Goal: Information Seeking & Learning: Learn about a topic

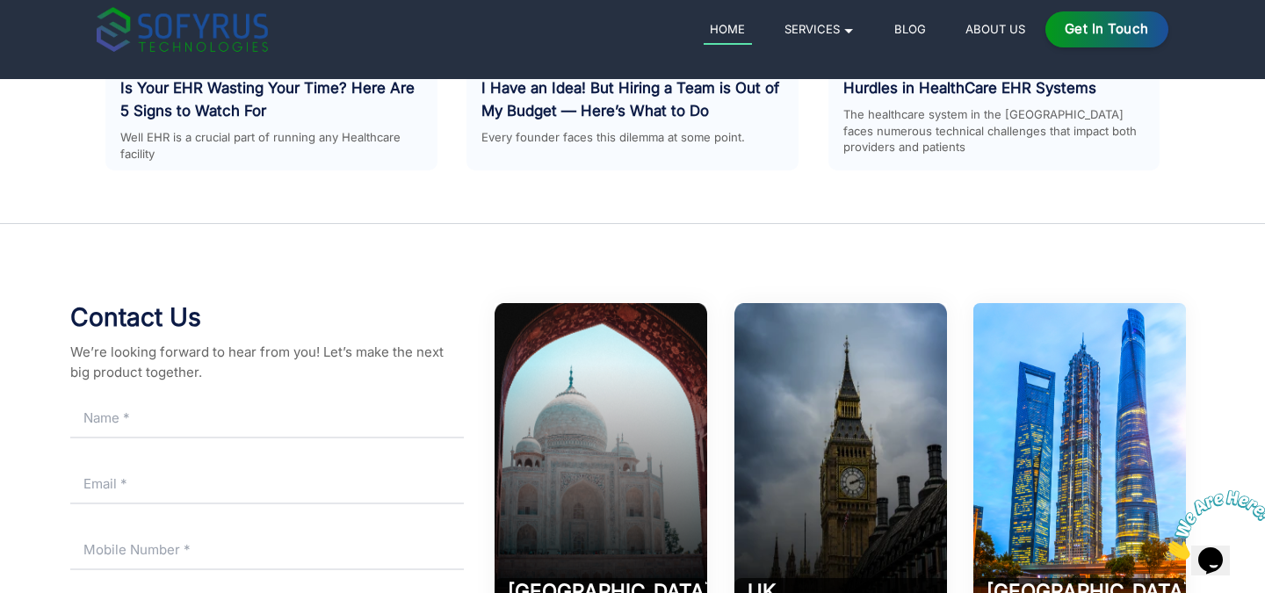
scroll to position [8221, 0]
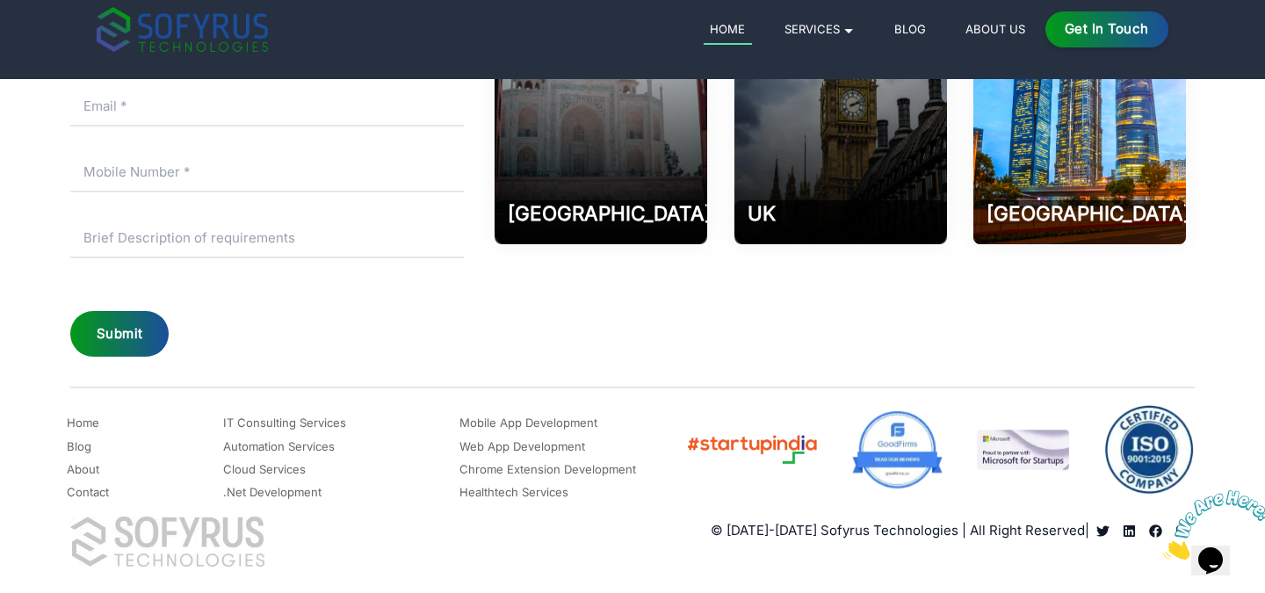
click at [535, 420] on link "Mobile App Development" at bounding box center [529, 422] width 138 height 21
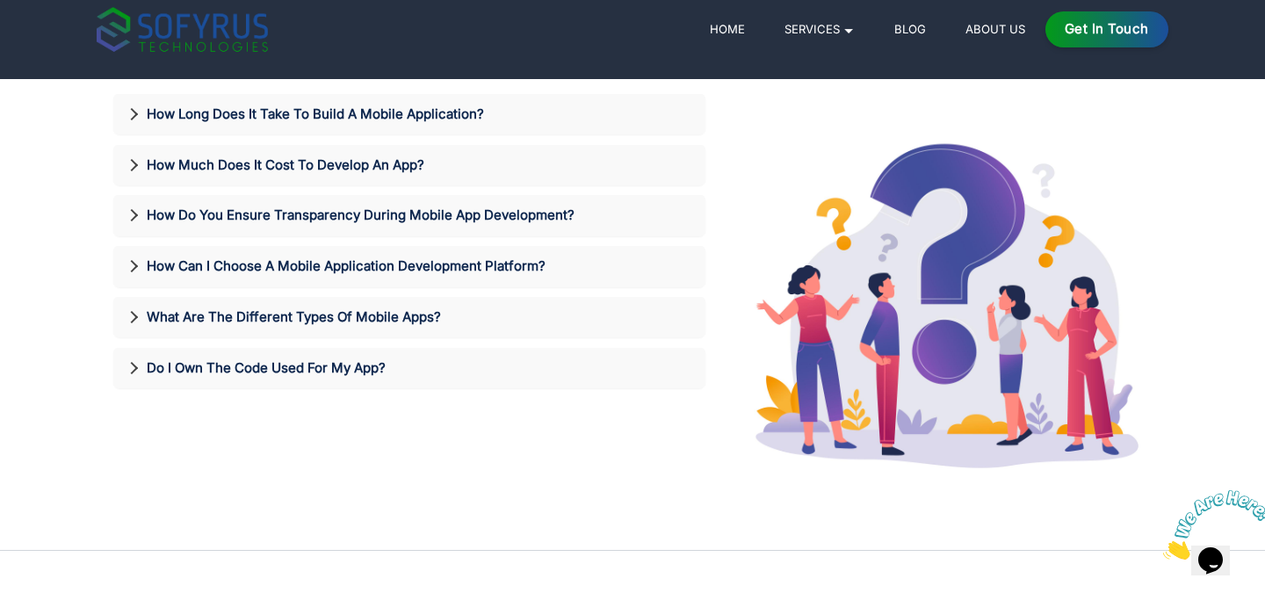
scroll to position [3562, 0]
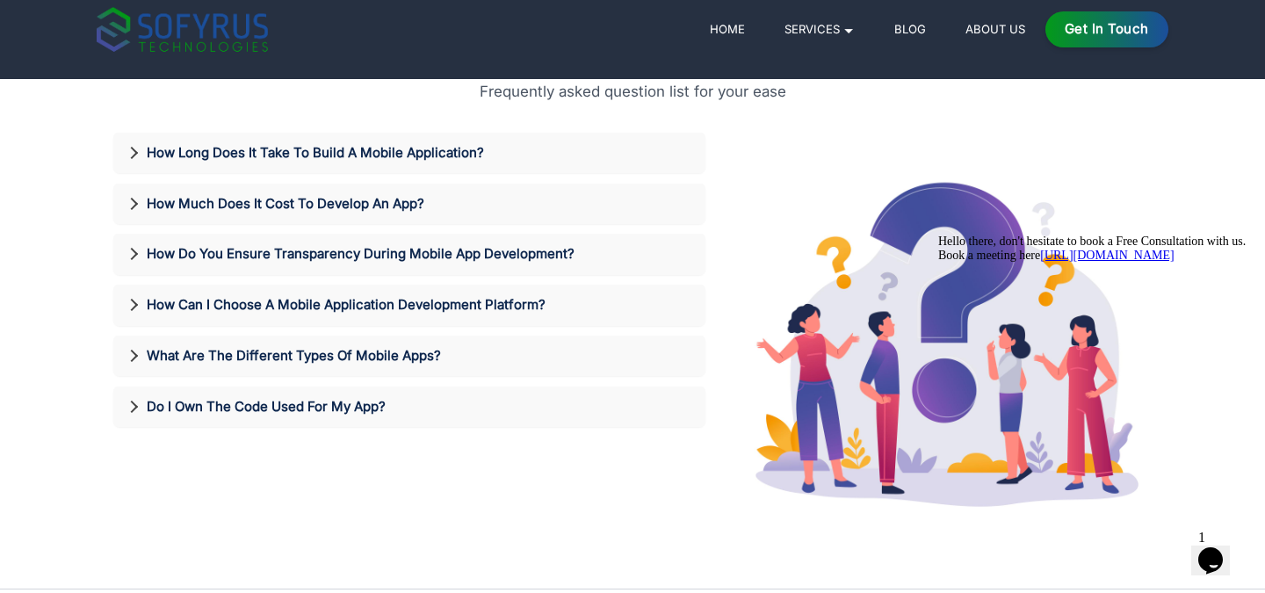
click at [444, 139] on div "How Long Does It Take To Build A Mobile Application?" at bounding box center [409, 153] width 592 height 41
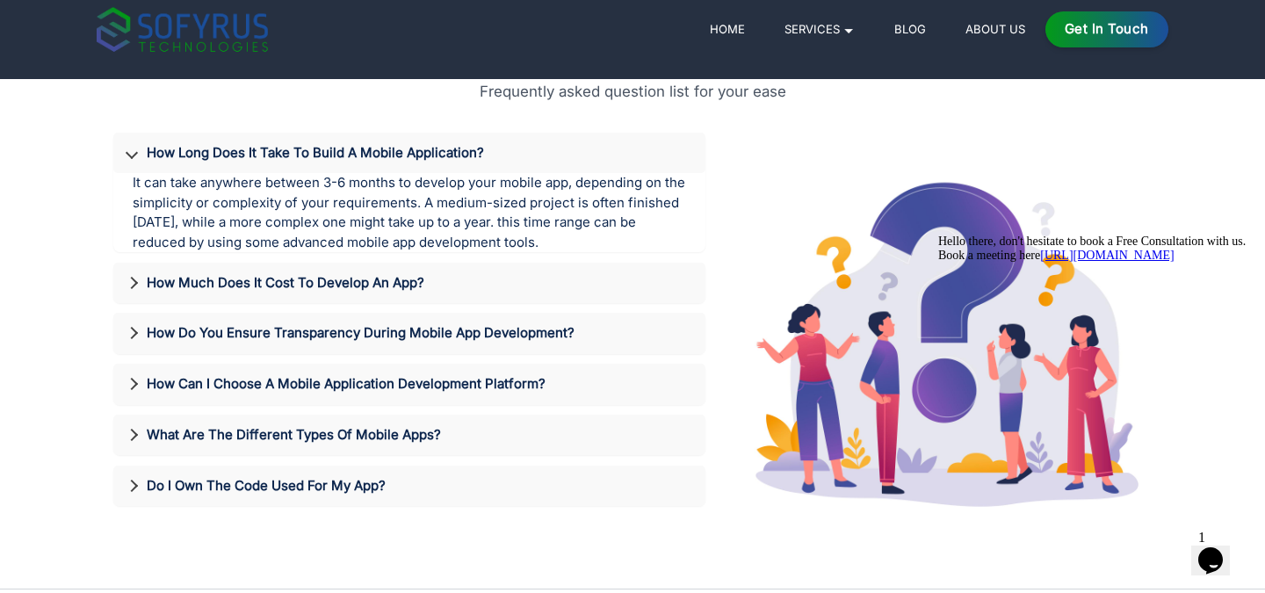
click at [444, 139] on div "How Long Does It Take To Build A Mobile Application?" at bounding box center [409, 153] width 592 height 41
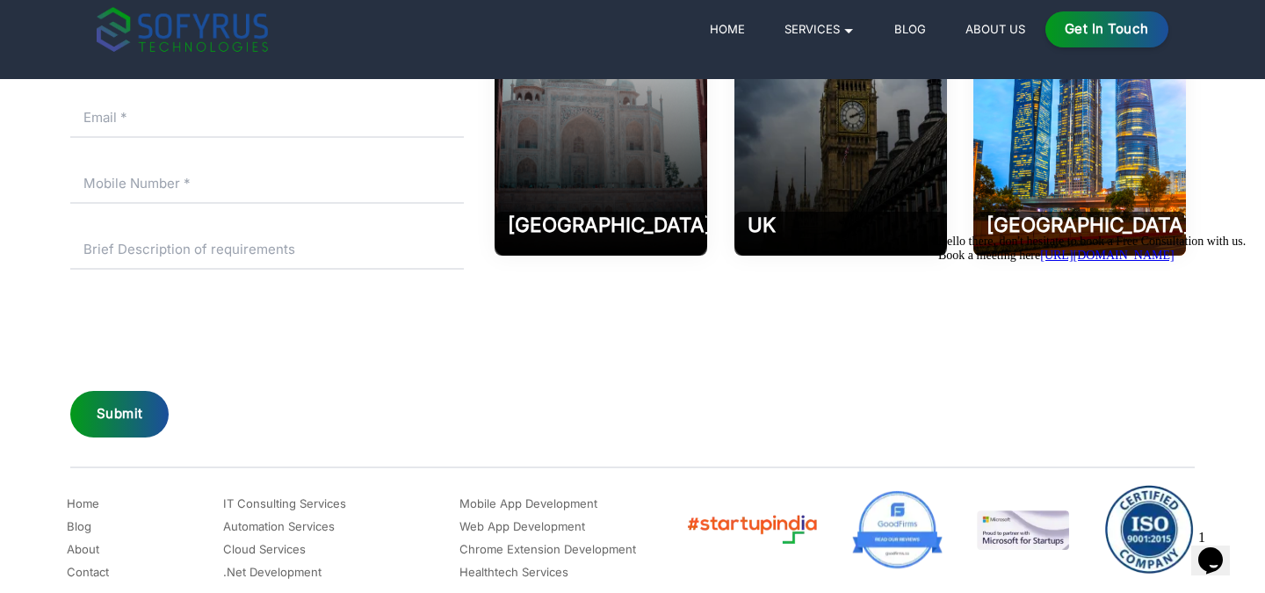
scroll to position [4374, 0]
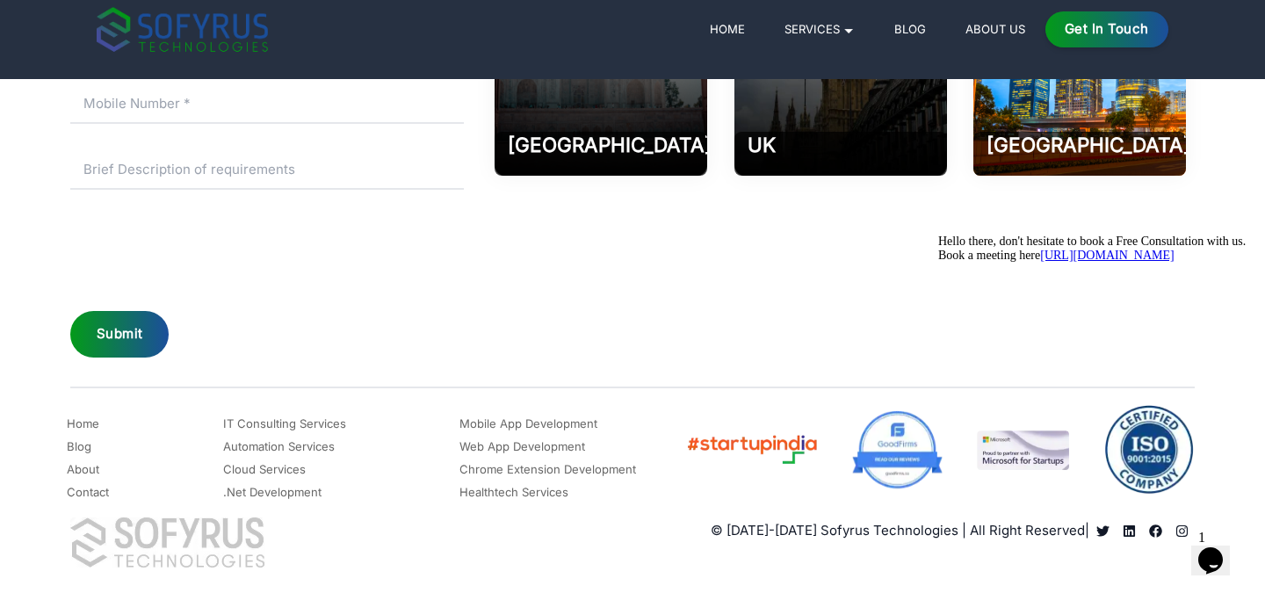
click at [815, 522] on p "© [DATE]-[DATE] Sofyrus Technologies | All Right Reserved |" at bounding box center [900, 531] width 379 height 20
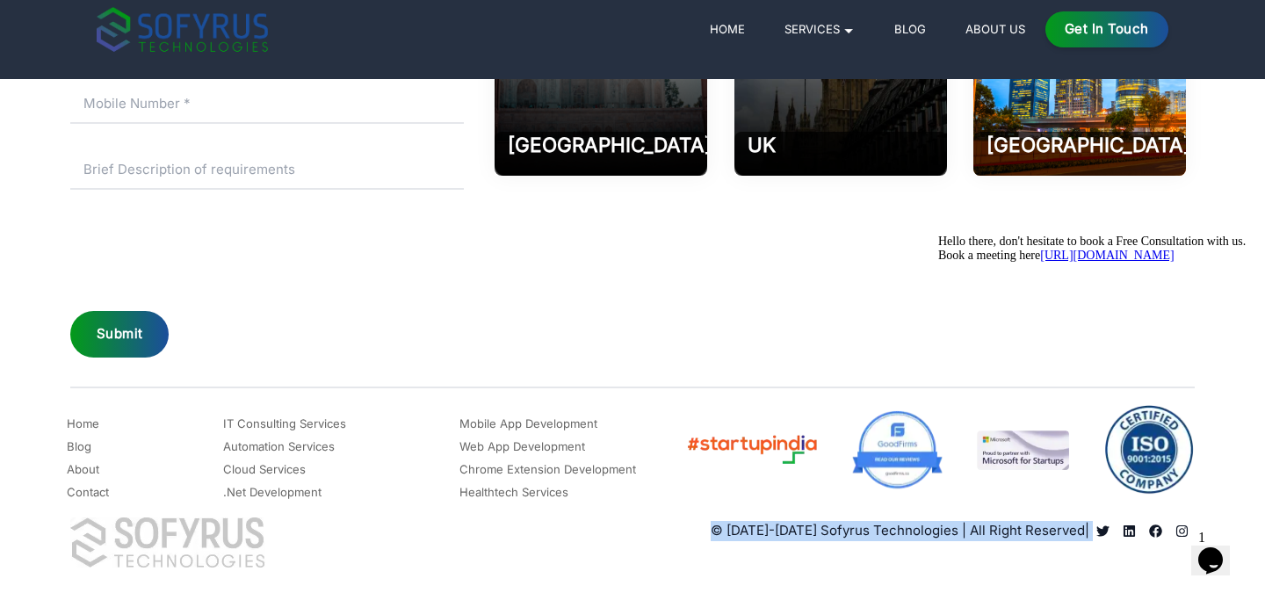
click at [815, 522] on p "© [DATE]-[DATE] Sofyrus Technologies | All Right Reserved |" at bounding box center [900, 531] width 379 height 20
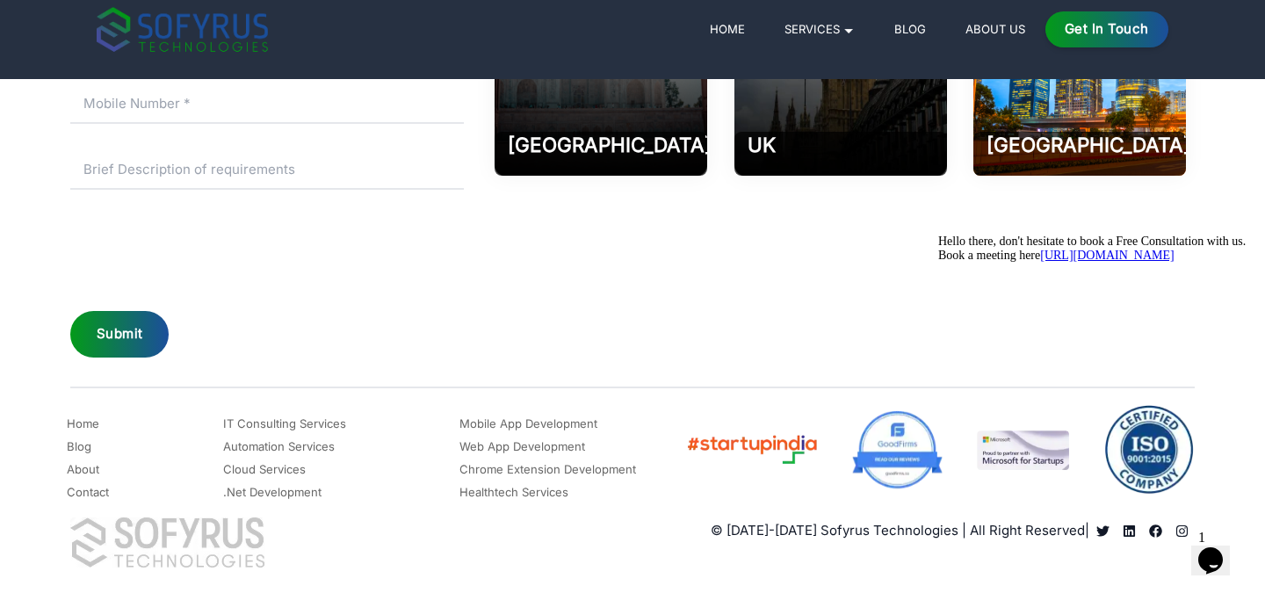
click at [812, 544] on div "© [DATE]-[DATE] Sofyrus Technologies | All Right Reserved |" at bounding box center [914, 499] width 562 height 189
click at [76, 427] on link "Home" at bounding box center [83, 423] width 33 height 21
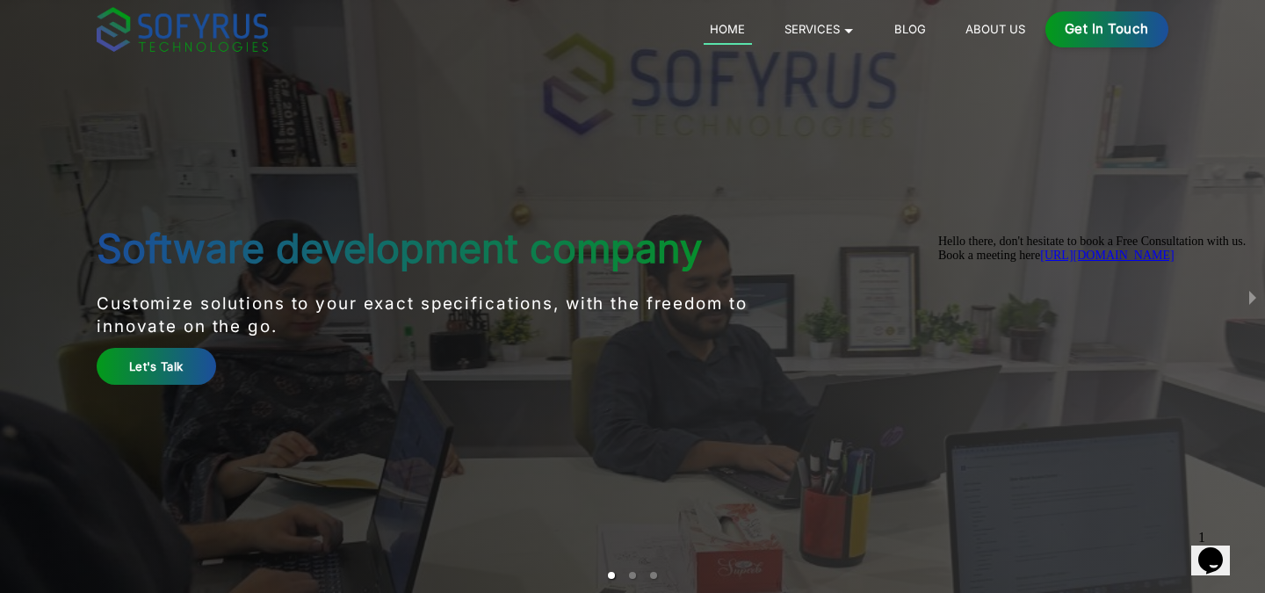
click at [992, 31] on link "About Us" at bounding box center [996, 28] width 73 height 21
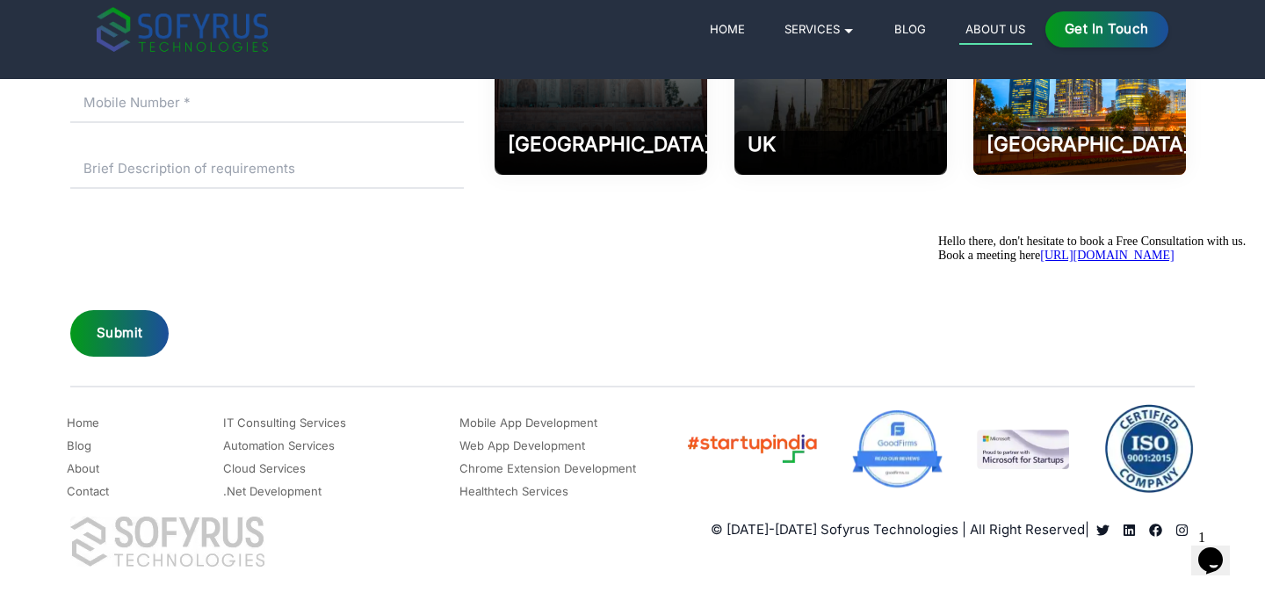
scroll to position [2447, 0]
click at [938, 235] on icon "Chat attention grabber" at bounding box center [938, 235] width 0 height 0
